Goal: Find specific page/section: Find specific page/section

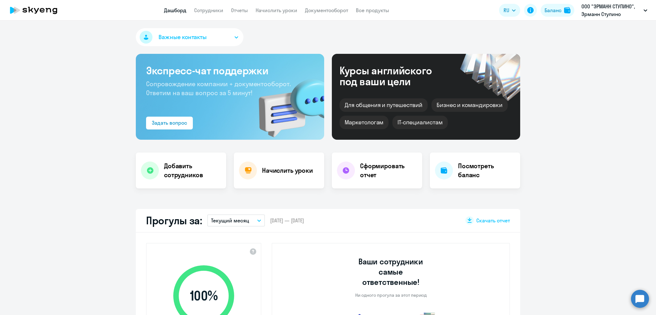
select select "30"
click at [203, 8] on link "Сотрудники" at bounding box center [208, 10] width 29 height 6
select select "30"
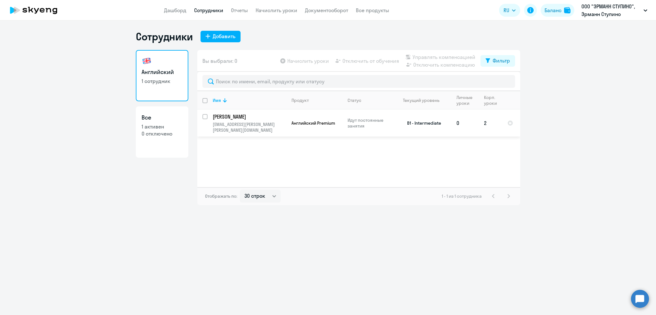
click at [242, 116] on p "[PERSON_NAME]" at bounding box center [249, 116] width 72 height 7
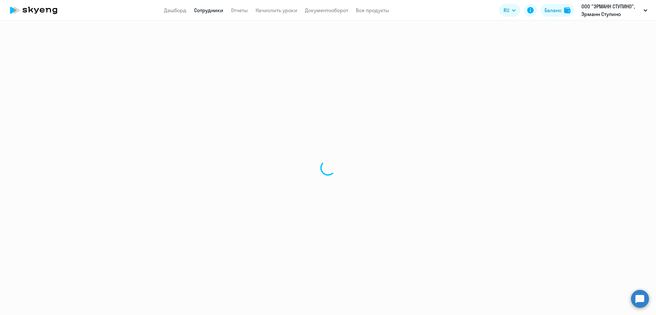
select select "english"
